Goal: Transaction & Acquisition: Book appointment/travel/reservation

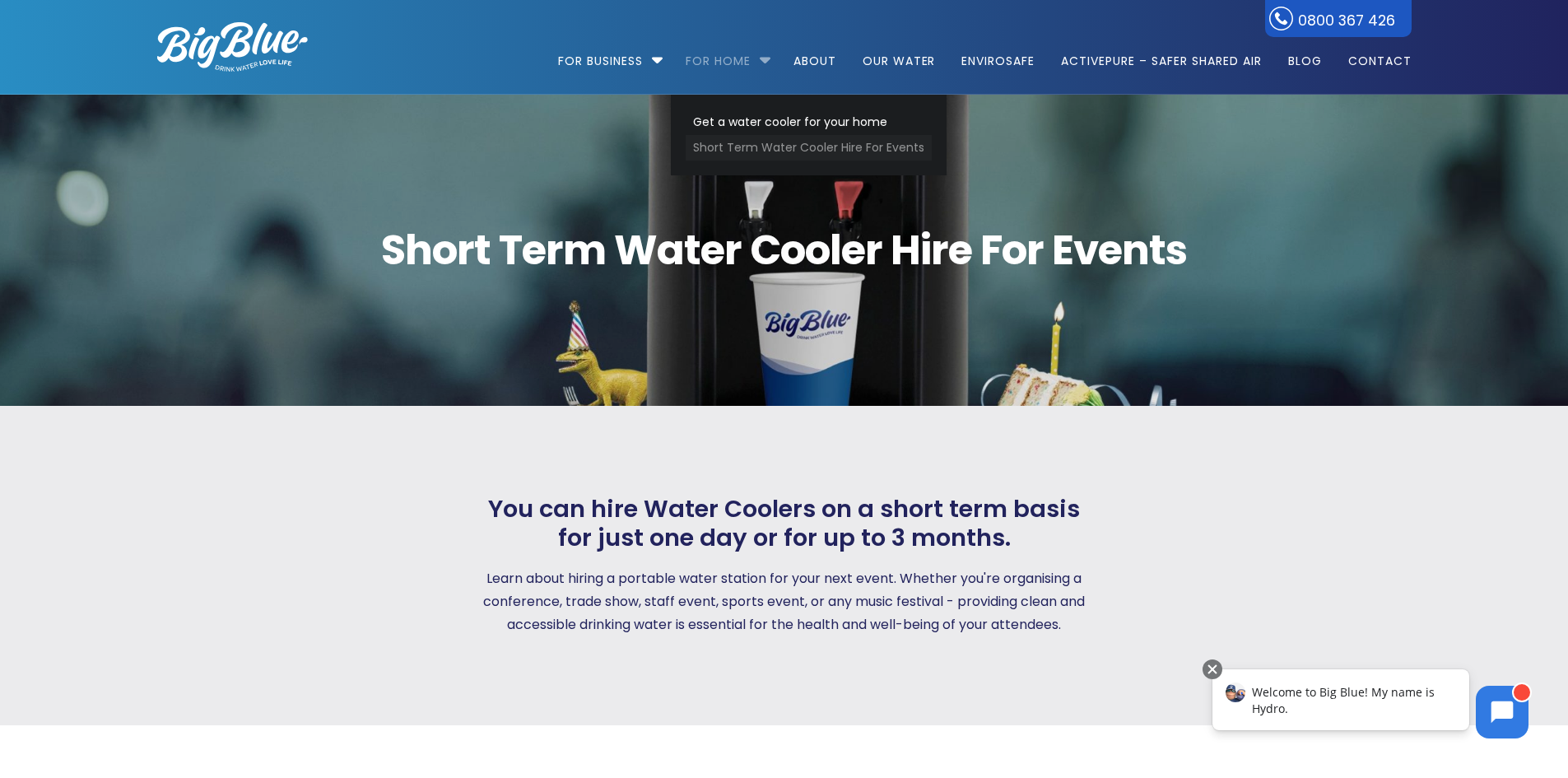
click at [755, 151] on link "Short Term Water Cooler Hire For Events" at bounding box center [809, 148] width 246 height 26
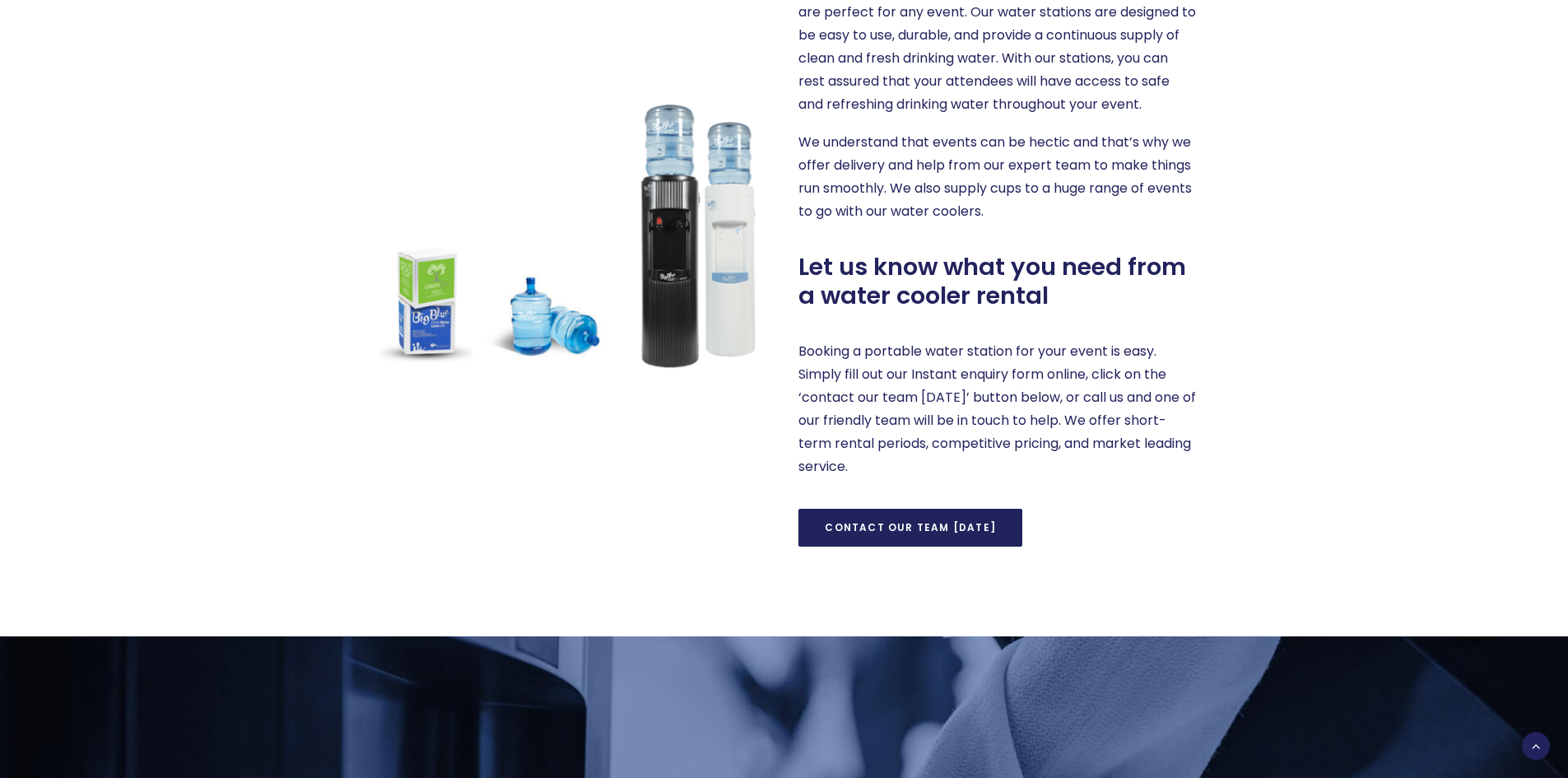
scroll to position [793, 0]
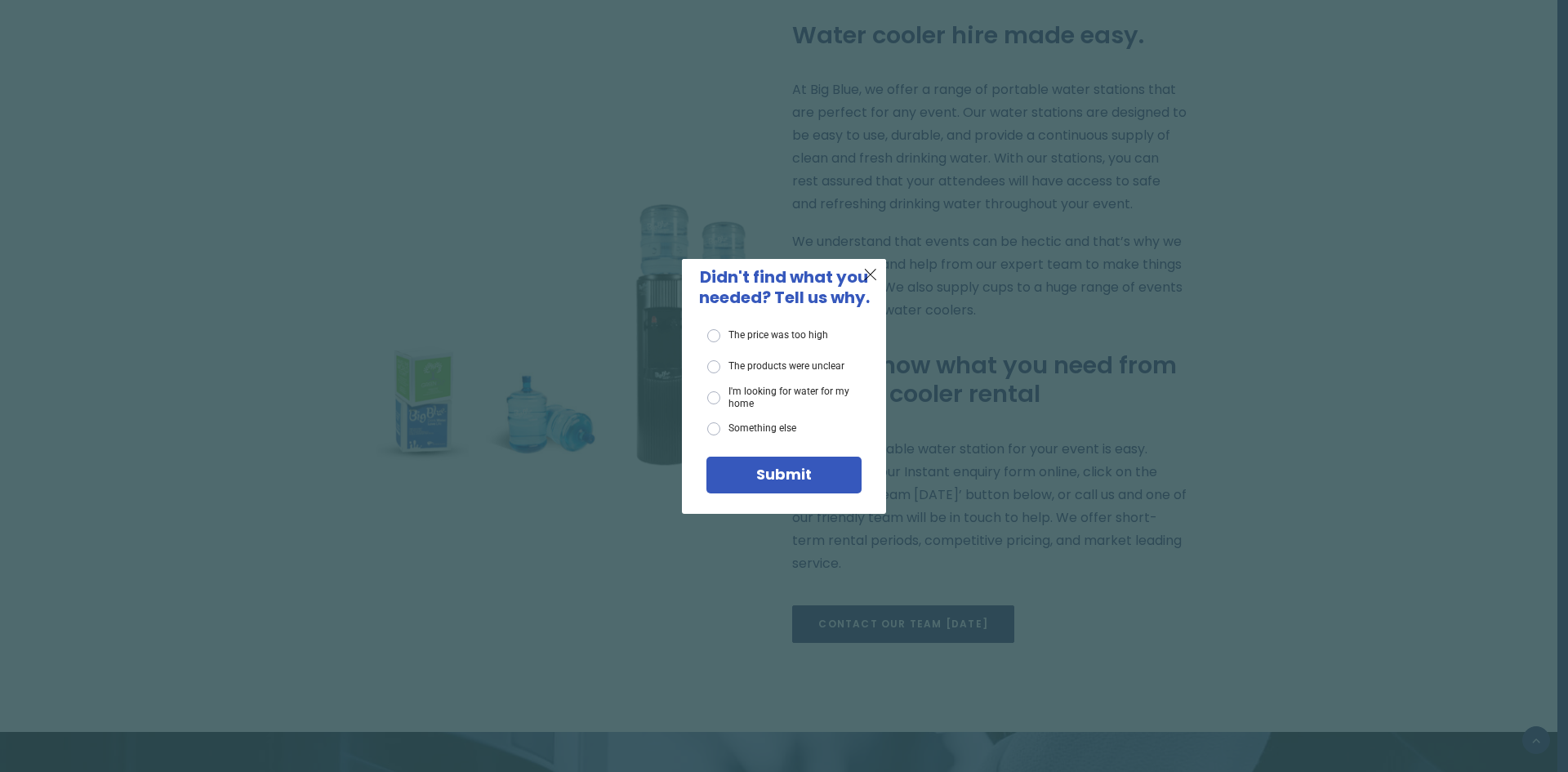
drag, startPoint x: 1382, startPoint y: 345, endPoint x: 1244, endPoint y: 385, distance: 143.7
click at [1379, 344] on div "X Didn't find what you needed? Tell us why. The price was too high The products…" at bounding box center [784, 386] width 1568 height 772
click at [862, 271] on div "X" at bounding box center [872, 275] width 31 height 31
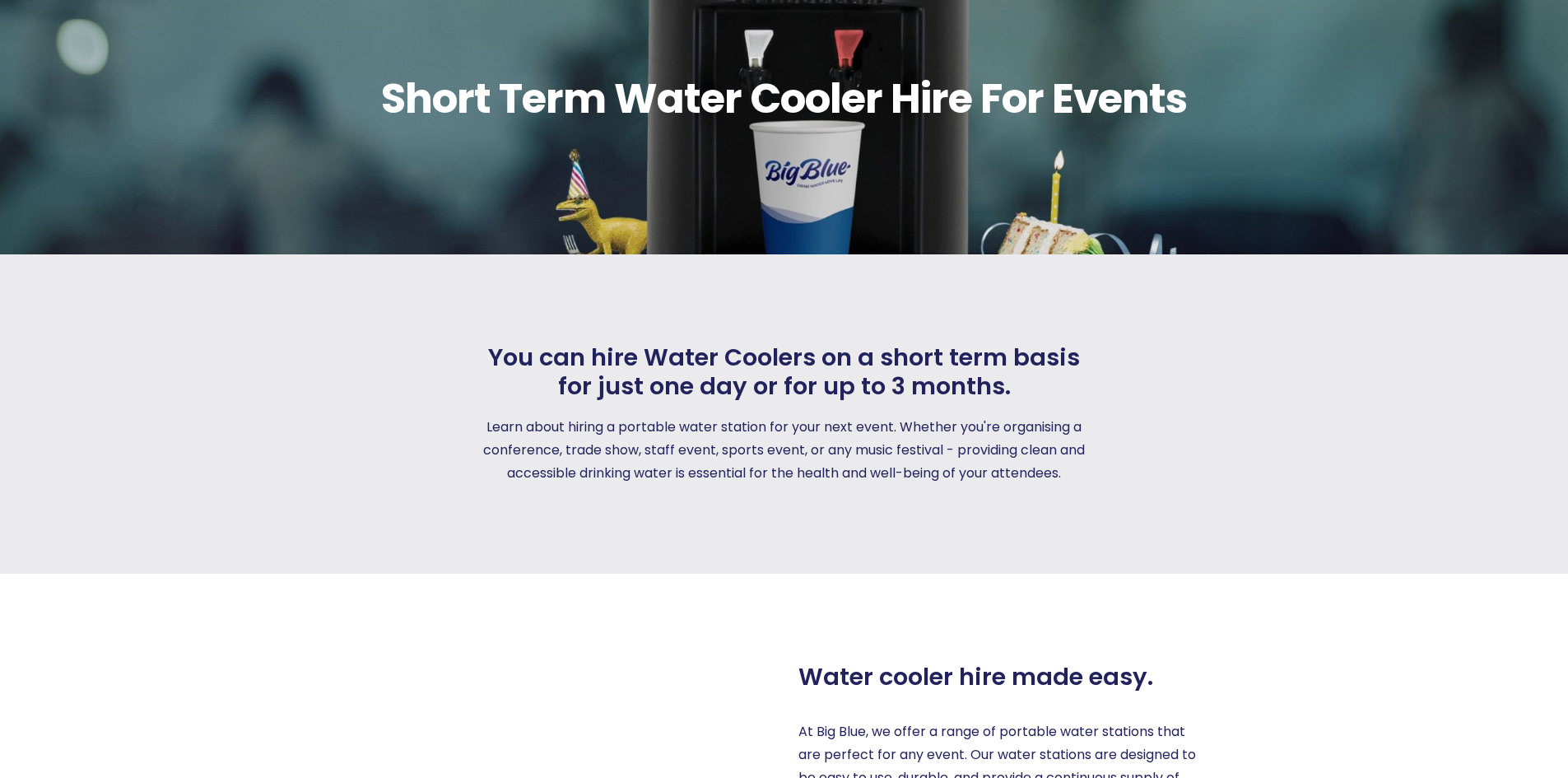
scroll to position [0, 0]
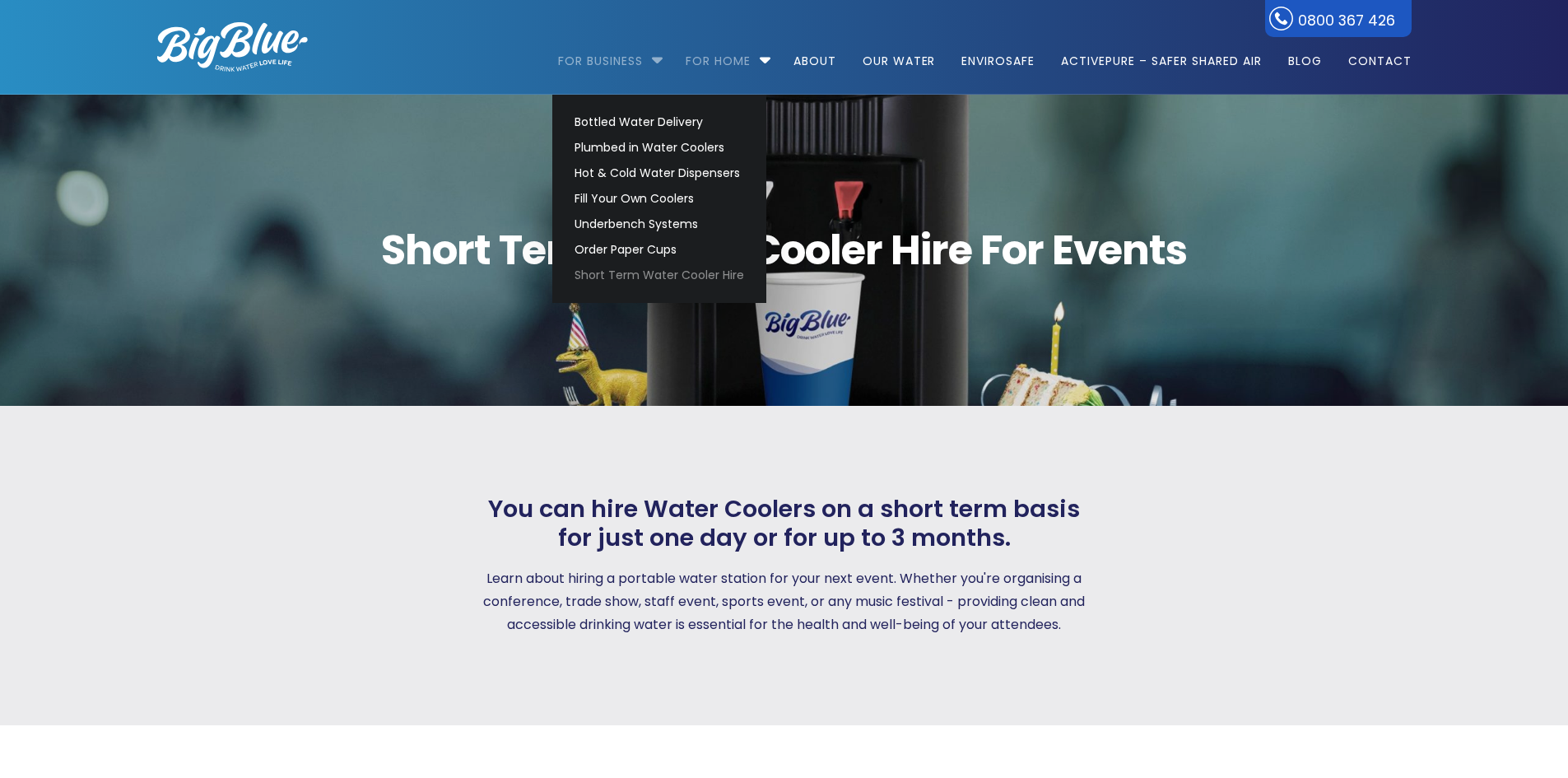
click at [641, 62] on link "For Business" at bounding box center [606, 53] width 97 height 106
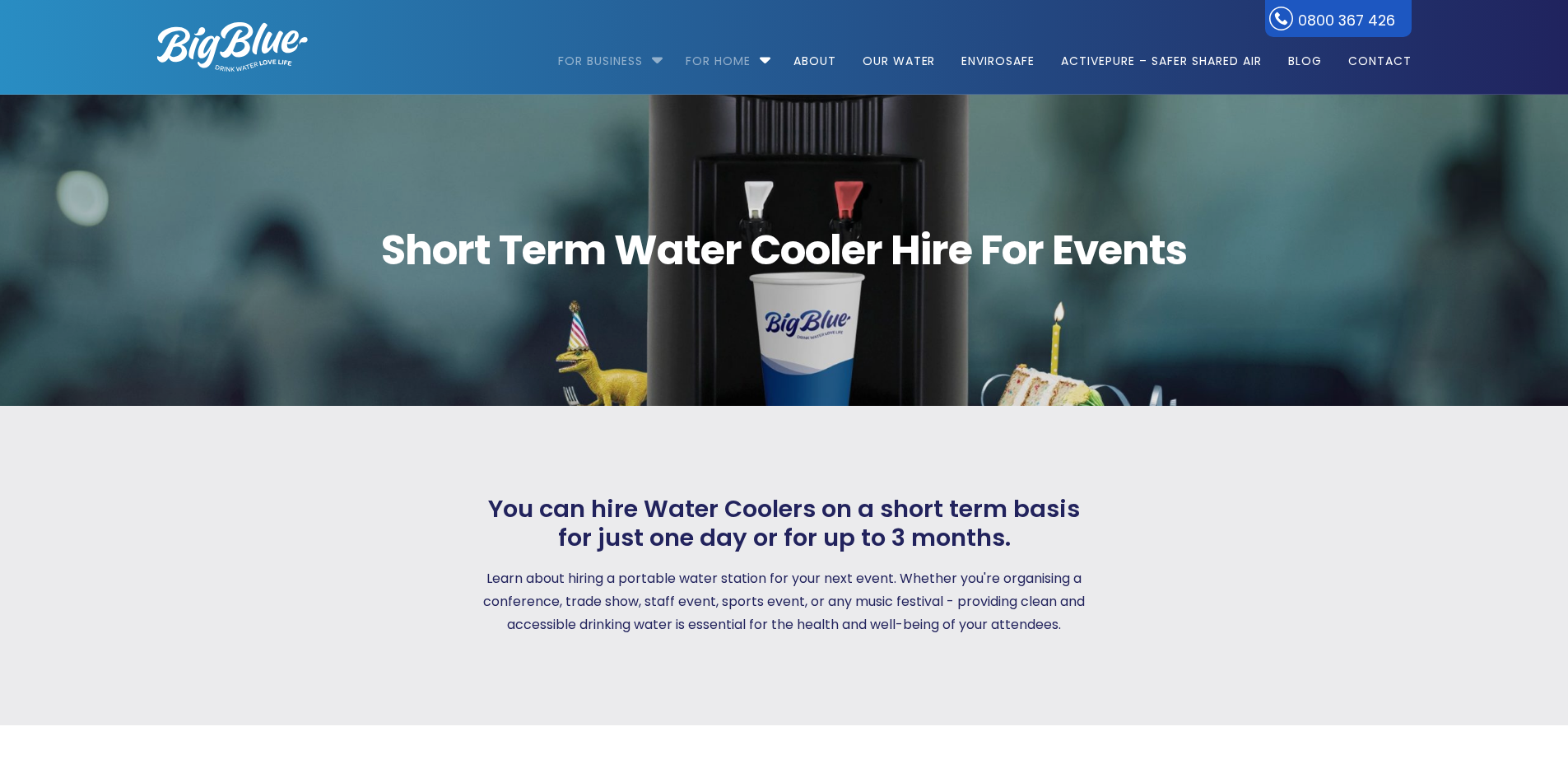
click at [650, 58] on li "For Business Bottled Water Delivery Plumbed in Water Coolers Hot & Cold Water D…" at bounding box center [614, 53] width 112 height 94
